Goal: Task Accomplishment & Management: Use online tool/utility

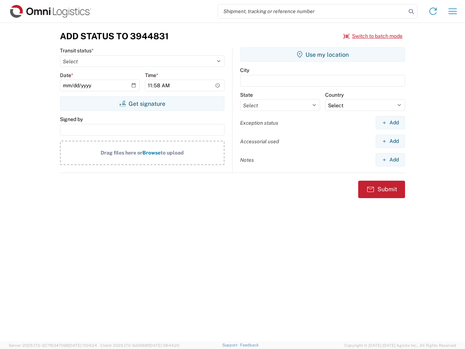
click at [312, 11] on input "search" at bounding box center [312, 11] width 188 height 14
click at [412, 12] on icon at bounding box center [411, 12] width 10 height 10
click at [433, 11] on icon at bounding box center [434, 11] width 12 height 12
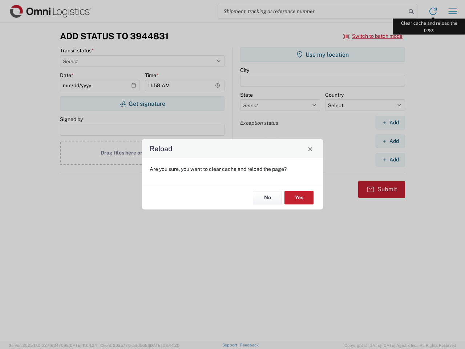
click at [453, 11] on div "Reload Are you sure, you want to clear cache and reload the page? No Yes" at bounding box center [232, 174] width 465 height 349
click at [373, 36] on div "Reload Are you sure, you want to clear cache and reload the page? No Yes" at bounding box center [232, 174] width 465 height 349
click at [142, 104] on div "Reload Are you sure, you want to clear cache and reload the page? No Yes" at bounding box center [232, 174] width 465 height 349
click at [323, 55] on div "Reload Are you sure, you want to clear cache and reload the page? No Yes" at bounding box center [232, 174] width 465 height 349
click at [390, 123] on div "Reload Are you sure, you want to clear cache and reload the page? No Yes" at bounding box center [232, 174] width 465 height 349
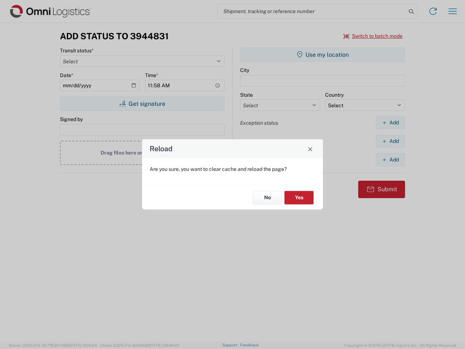
click at [390, 141] on div "Reload Are you sure, you want to clear cache and reload the page? No Yes" at bounding box center [232, 174] width 465 height 349
click at [390, 160] on div "Reload Are you sure, you want to clear cache and reload the page? No Yes" at bounding box center [232, 174] width 465 height 349
